Goal: Task Accomplishment & Management: Complete application form

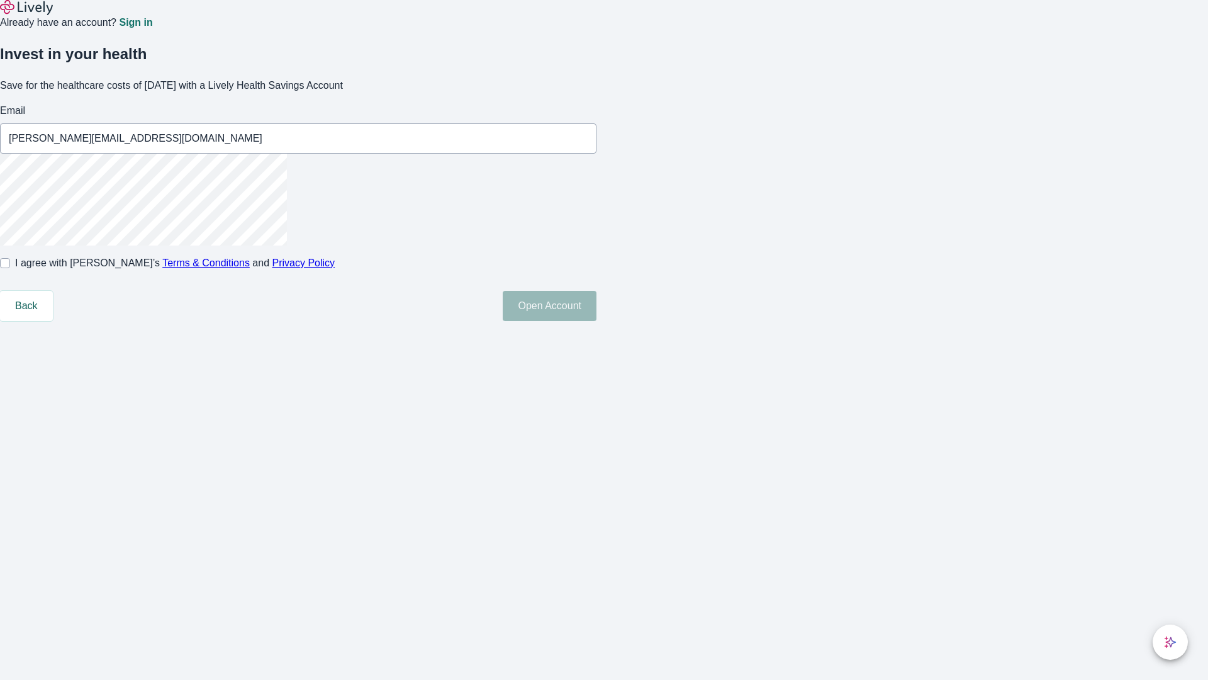
click at [10, 268] on input "I agree with Lively’s Terms & Conditions and Privacy Policy" at bounding box center [5, 263] width 10 height 10
checkbox input "true"
click at [597, 321] on button "Open Account" at bounding box center [550, 306] width 94 height 30
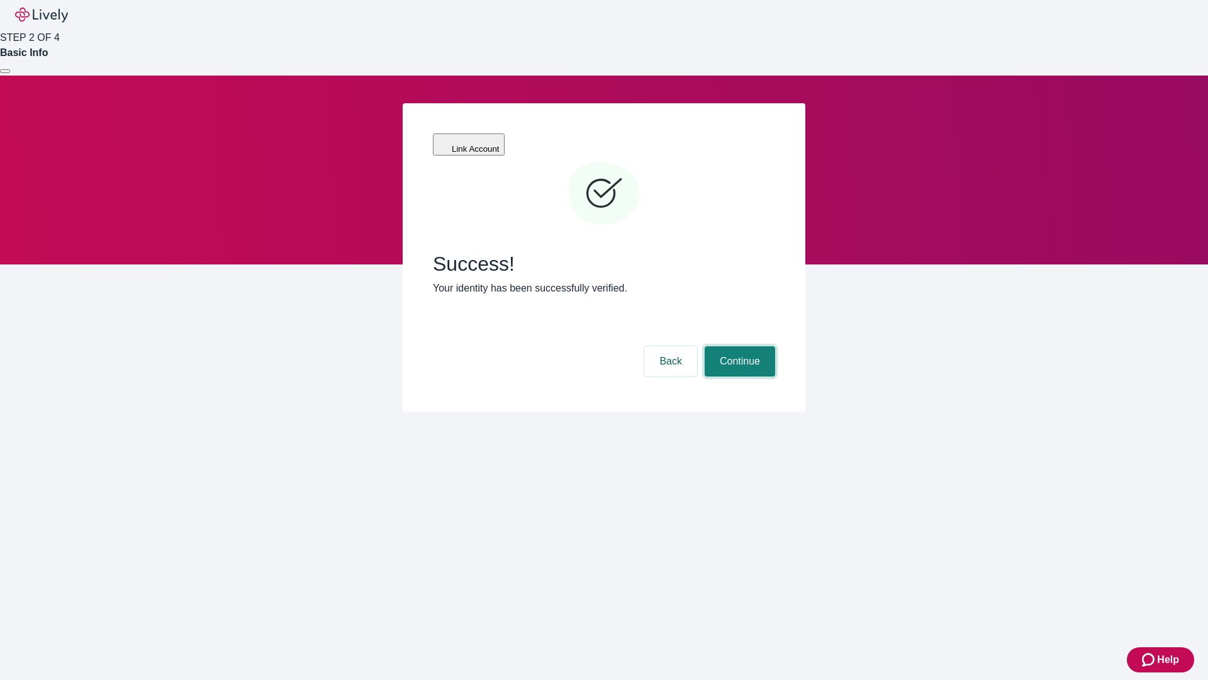
click at [738, 346] on button "Continue" at bounding box center [740, 361] width 70 height 30
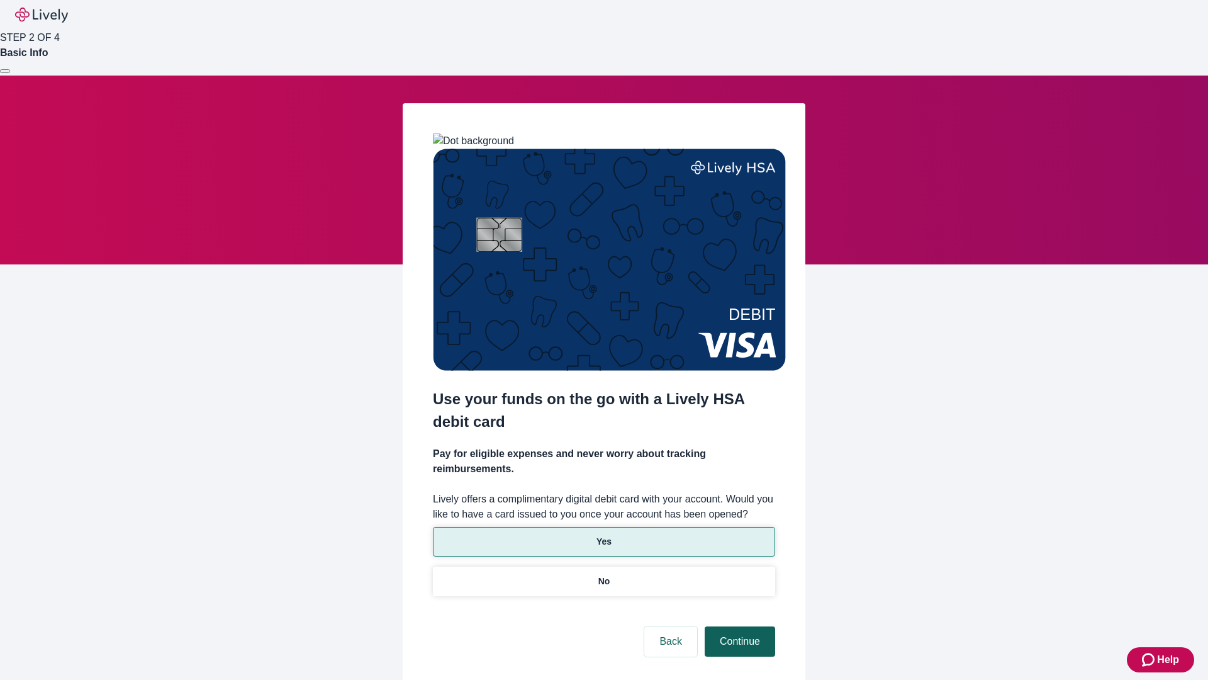
click at [604, 575] on p "No" at bounding box center [605, 581] width 12 height 13
click at [738, 626] on button "Continue" at bounding box center [740, 641] width 70 height 30
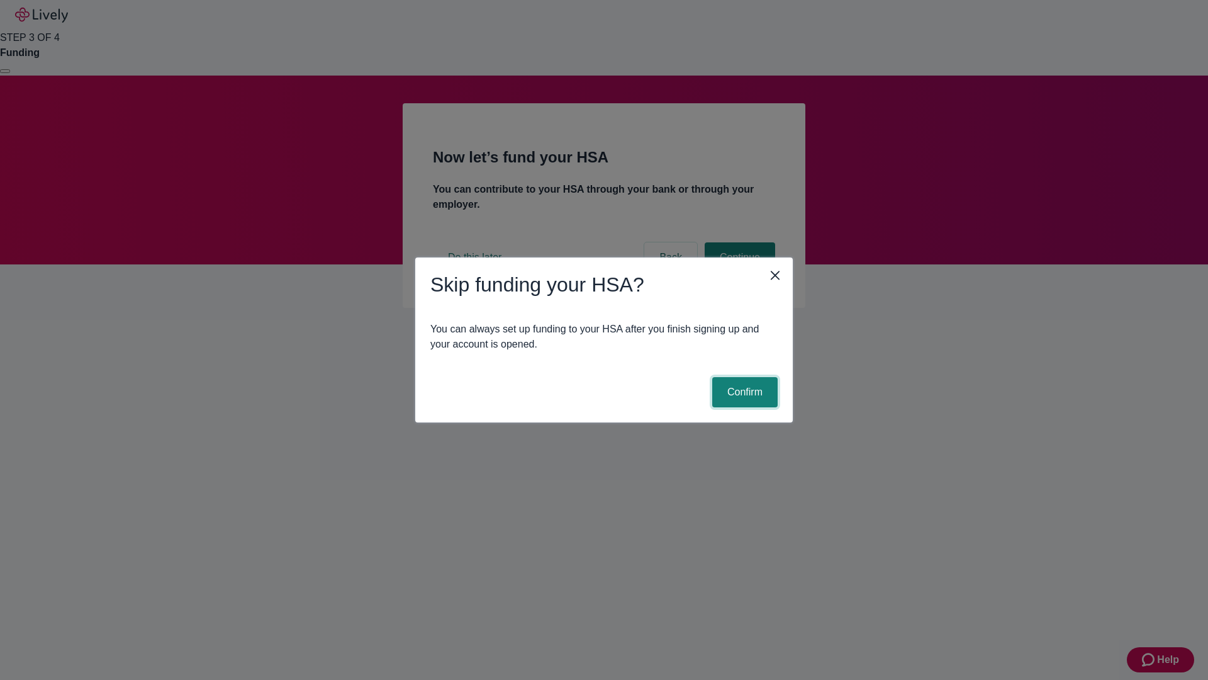
click at [743, 392] on button "Confirm" at bounding box center [744, 392] width 65 height 30
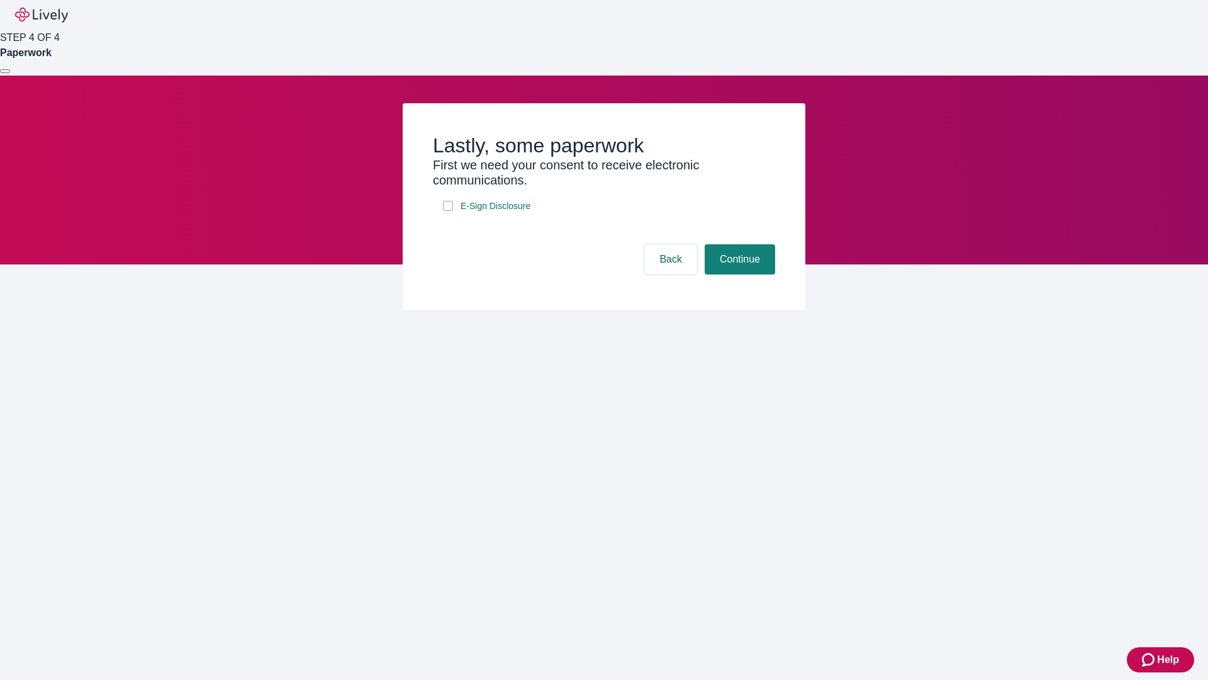
click at [448, 211] on input "E-Sign Disclosure" at bounding box center [448, 206] width 10 height 10
checkbox input "true"
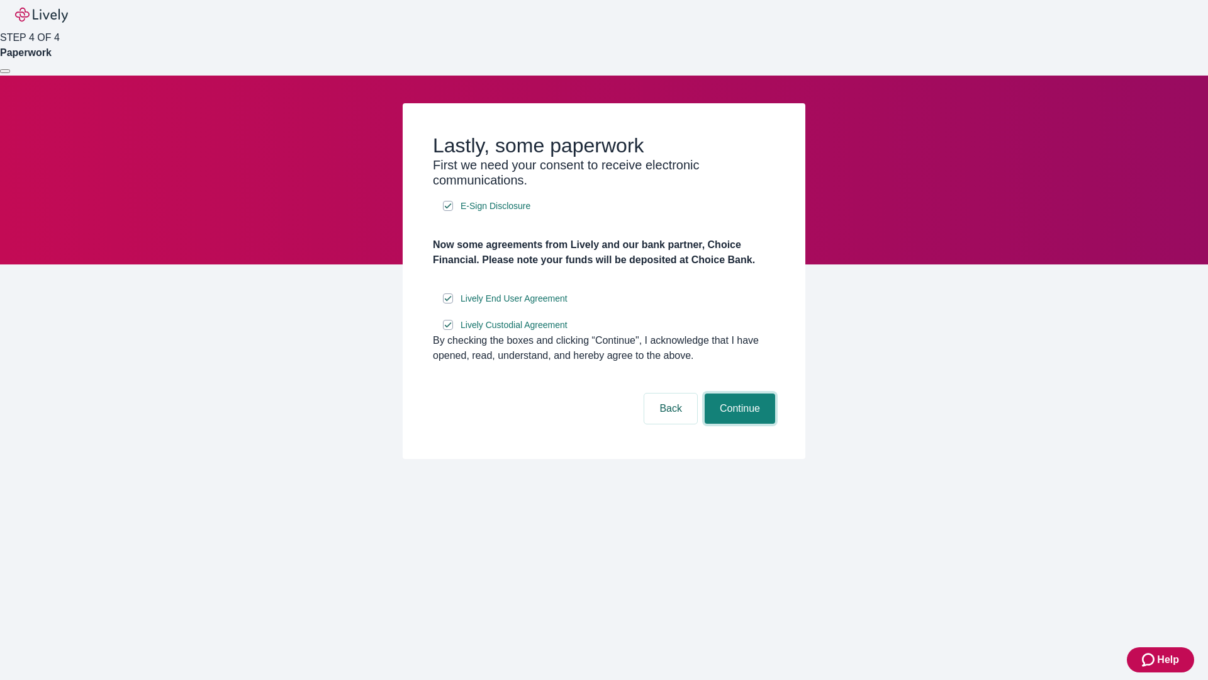
click at [738, 424] on button "Continue" at bounding box center [740, 408] width 70 height 30
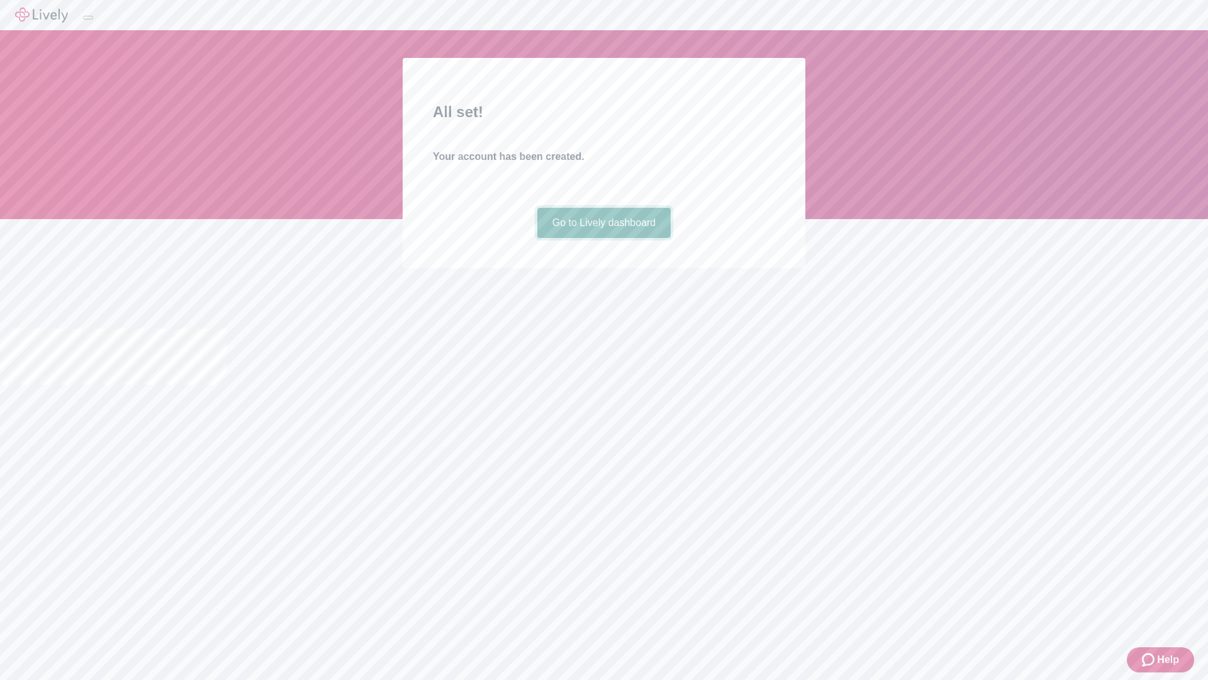
click at [604, 238] on link "Go to Lively dashboard" at bounding box center [604, 223] width 134 height 30
